Goal: Information Seeking & Learning: Learn about a topic

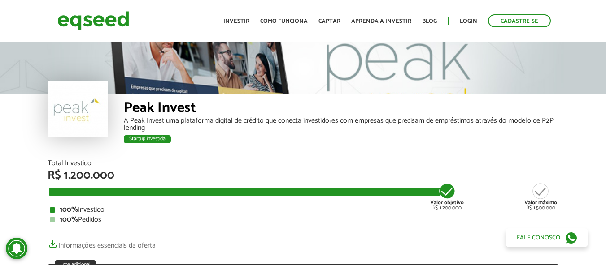
click at [141, 108] on div "Peak Invest" at bounding box center [341, 109] width 435 height 17
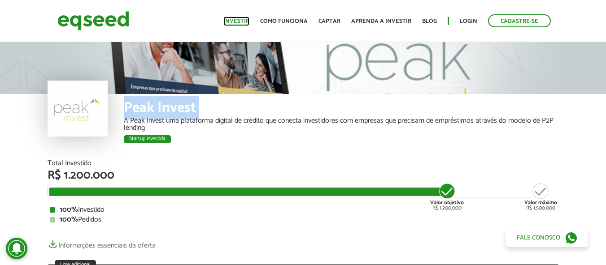
click at [242, 18] on link "Investir" at bounding box center [236, 21] width 26 height 6
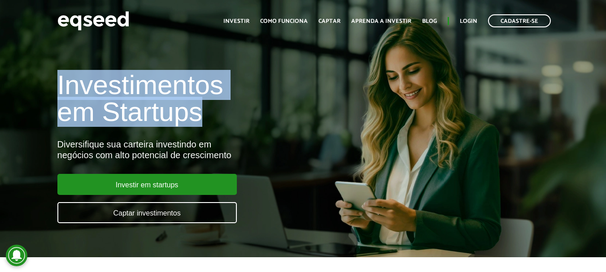
drag, startPoint x: 60, startPoint y: 83, endPoint x: 224, endPoint y: 105, distance: 165.6
click at [219, 107] on h1 "Investimentos em Startups" at bounding box center [202, 99] width 290 height 54
copy h1 "Investimentos em Startups"
